Goal: Task Accomplishment & Management: Manage account settings

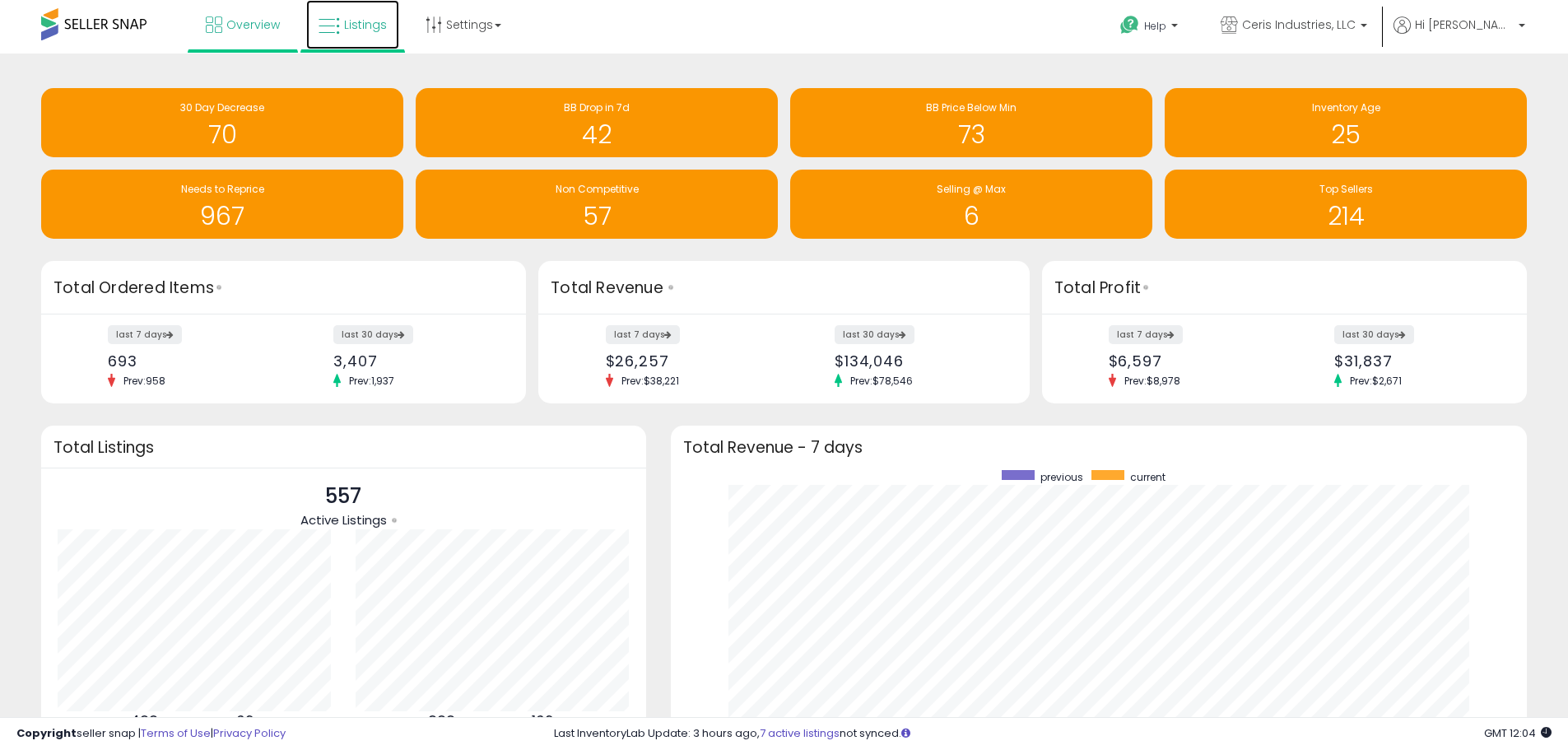
click at [350, 25] on span "Listings" at bounding box center [365, 24] width 42 height 16
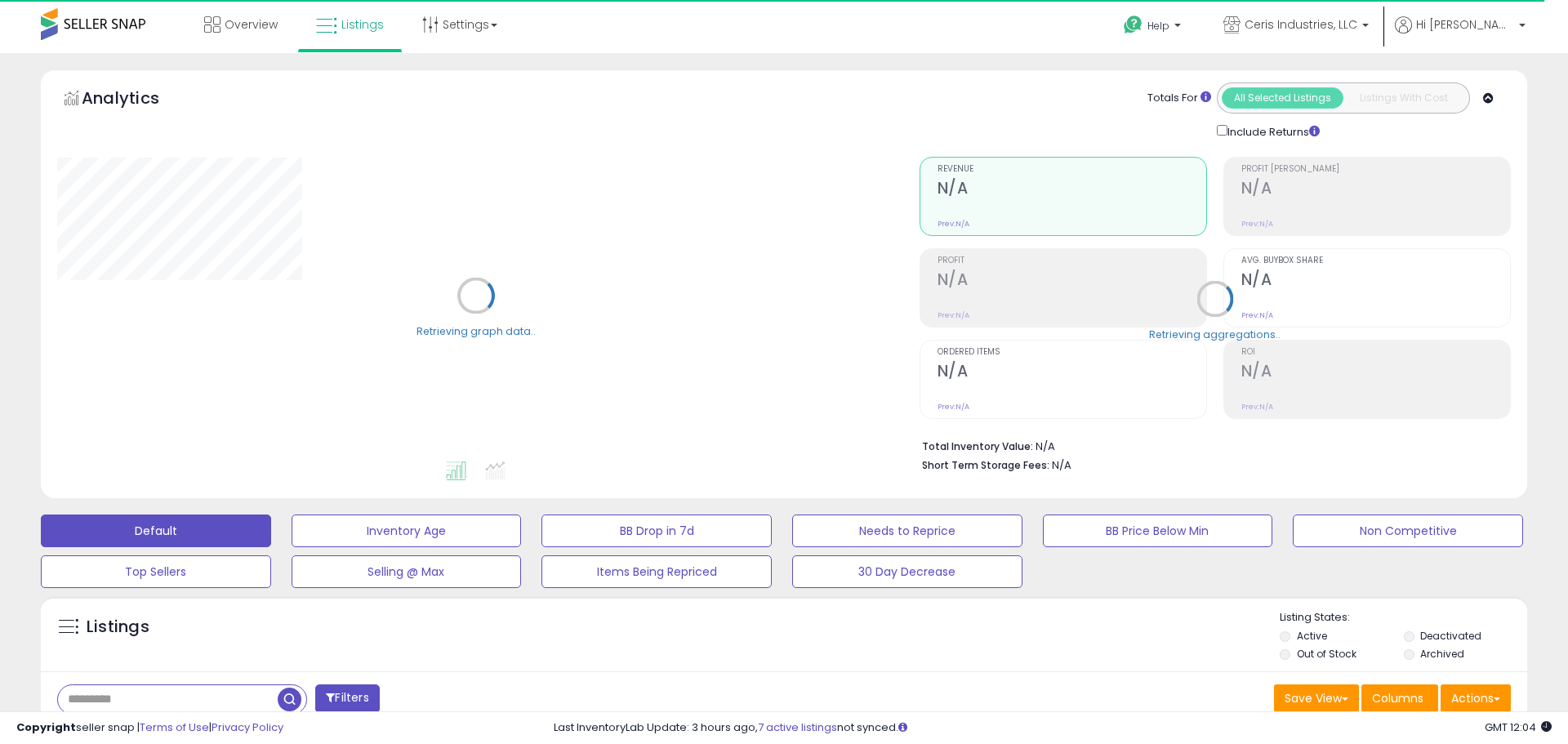
click at [169, 697] on input "text" at bounding box center [167, 699] width 219 height 29
paste input "**********"
type input "**********"
click at [432, 703] on span "button" at bounding box center [432, 699] width 23 height 23
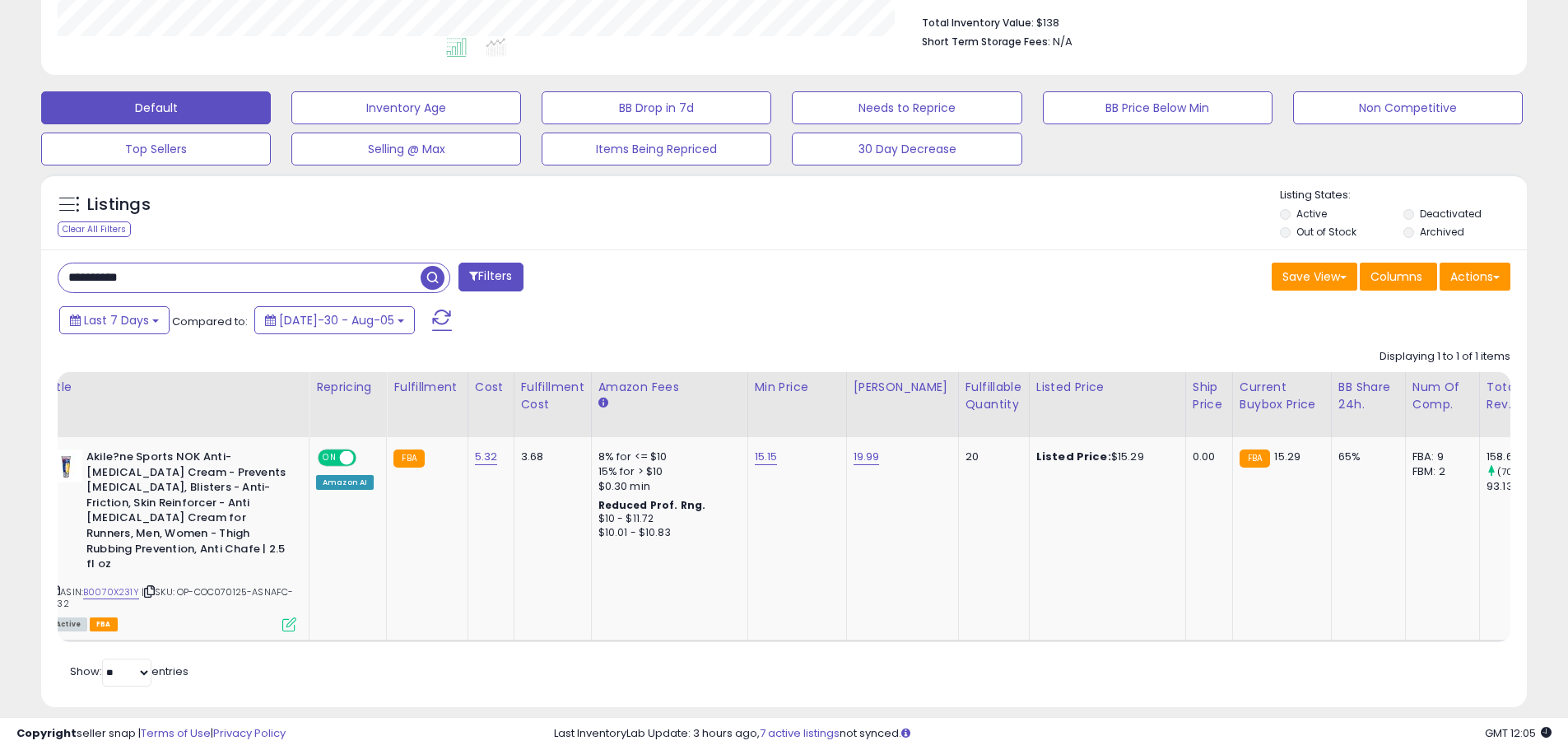
drag, startPoint x: 706, startPoint y: 630, endPoint x: 737, endPoint y: 630, distance: 31.0
click at [737, 630] on div "Retrieving listings data.. Displaying 1 to 1 of 1 items Title Repricing" at bounding box center [784, 516] width 1452 height 350
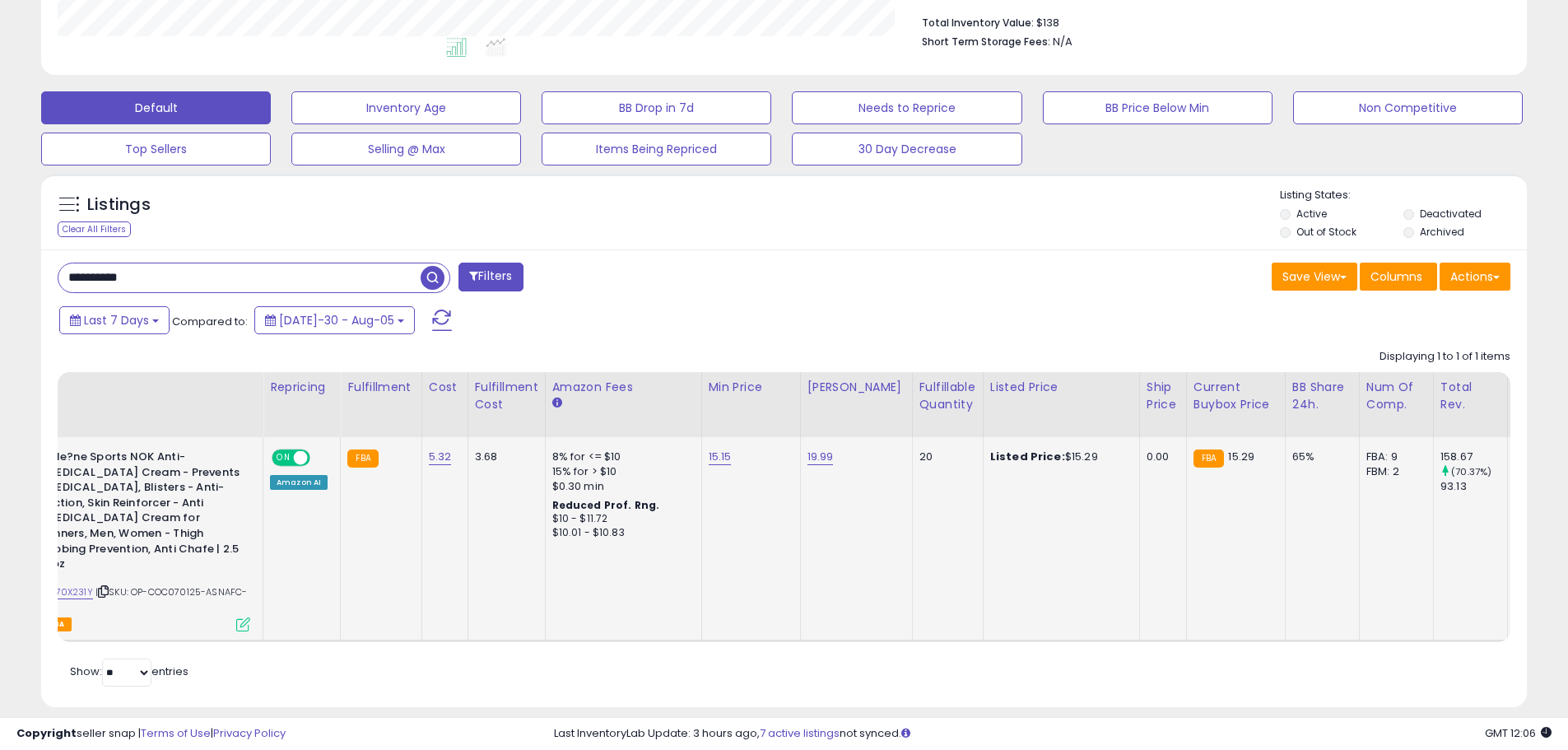
click at [944, 609] on td "20" at bounding box center [946, 539] width 71 height 203
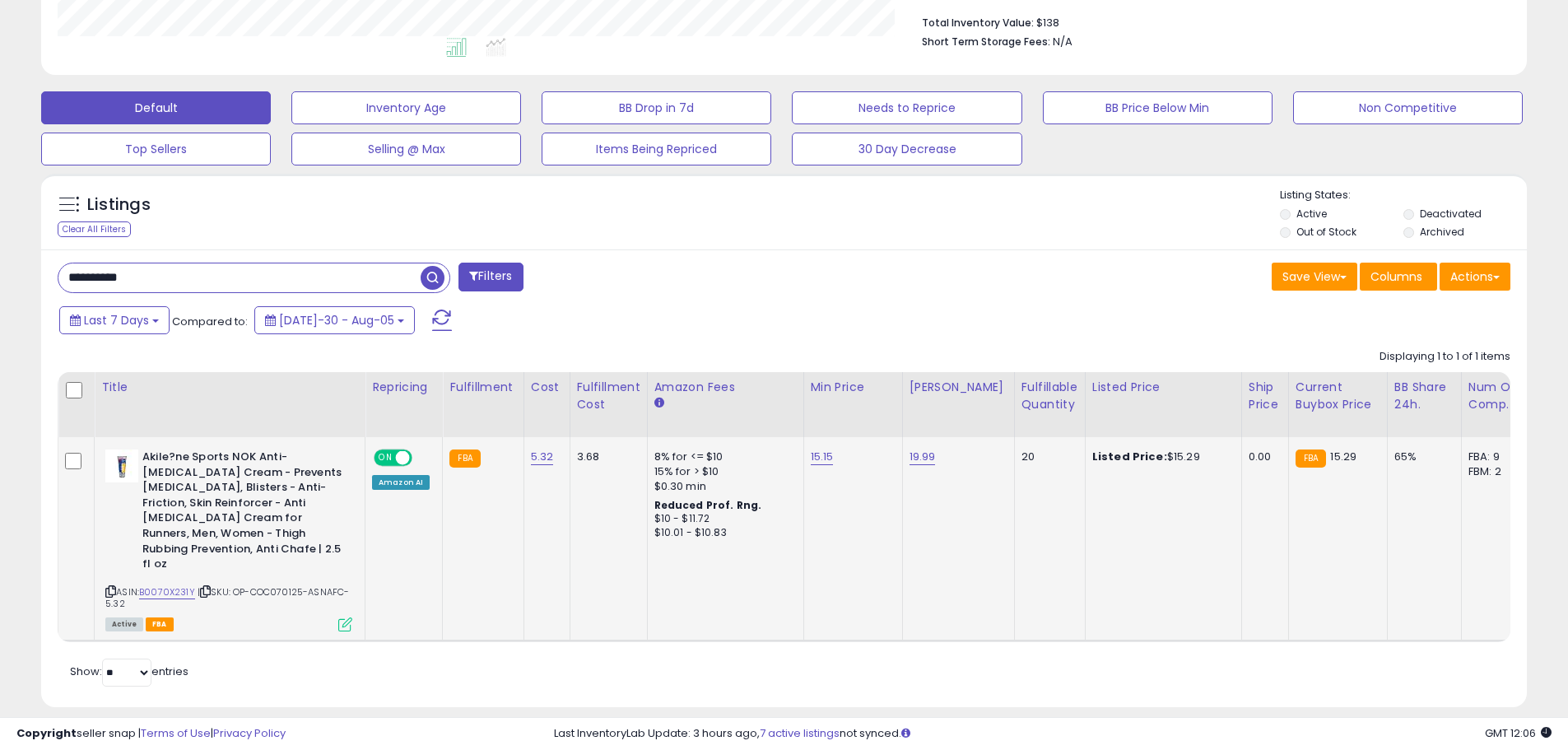
click at [342, 617] on icon at bounding box center [345, 624] width 14 height 14
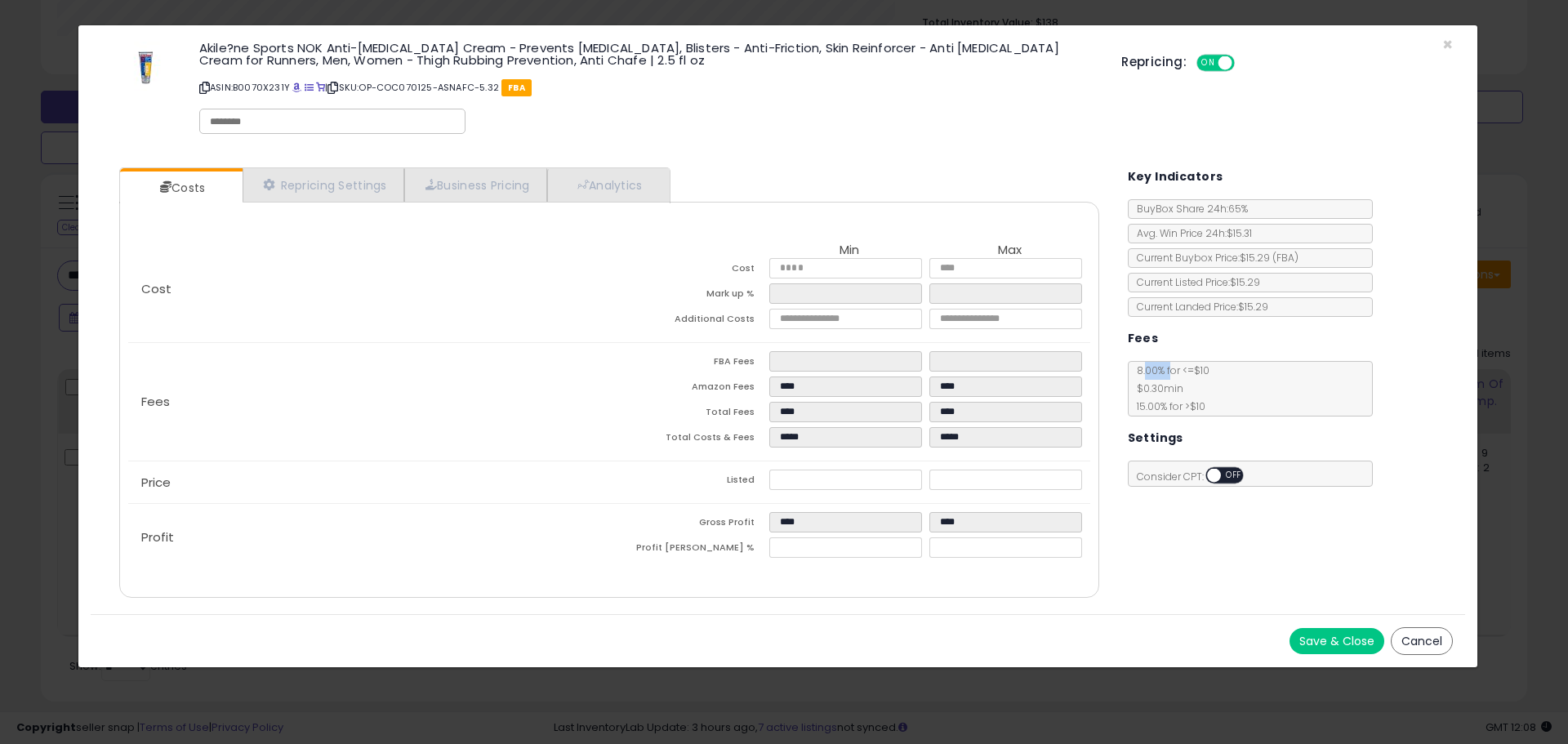
drag, startPoint x: 1159, startPoint y: 372, endPoint x: 1170, endPoint y: 372, distance: 11.0
click at [1207, 469] on span "8.00 % for <= $10 $0.30 min 15.00 % for > $10" at bounding box center [1213, 475] width 14 height 14
click at [1170, 388] on span "$0.30 min" at bounding box center [1155, 388] width 55 height 14
